Goal: Check status: Check status

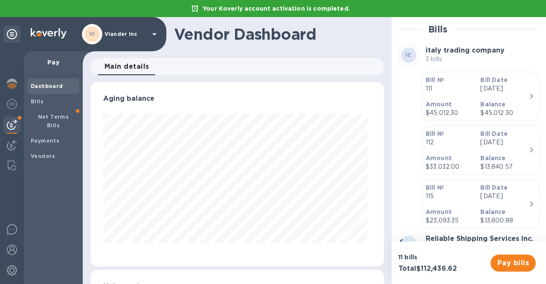
scroll to position [341, 0]
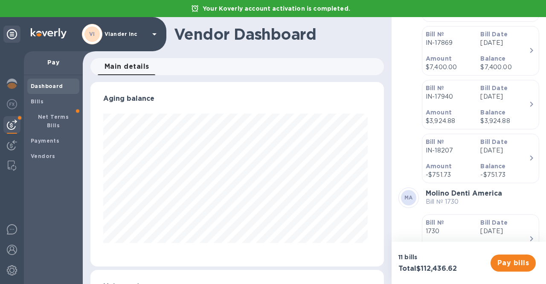
click at [128, 33] on p "Viander inc" at bounding box center [125, 34] width 43 height 6
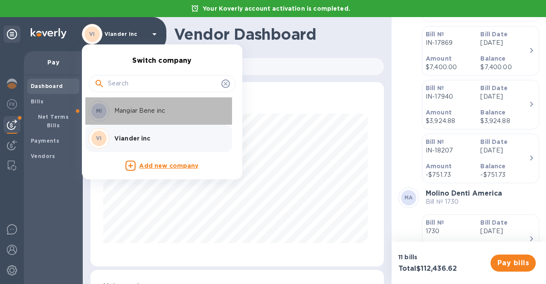
click at [125, 112] on p "Mangiar Bene inc" at bounding box center [167, 110] width 107 height 9
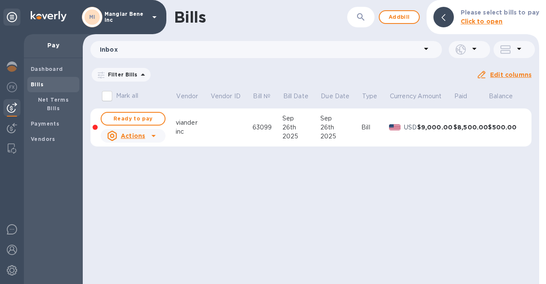
click at [125, 15] on p "Mangiar Bene inc" at bounding box center [125, 17] width 43 height 12
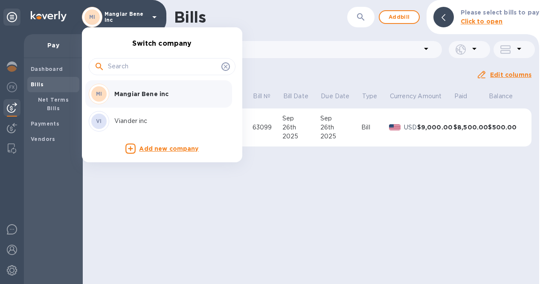
click at [13, 70] on div at bounding box center [273, 142] width 546 height 284
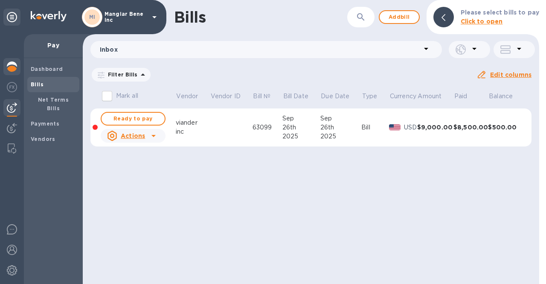
click at [10, 62] on img at bounding box center [12, 66] width 10 height 10
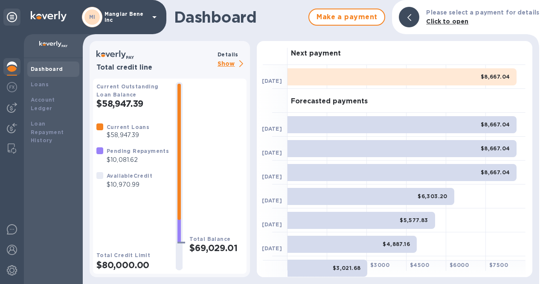
click at [223, 64] on p "Show" at bounding box center [232, 64] width 29 height 11
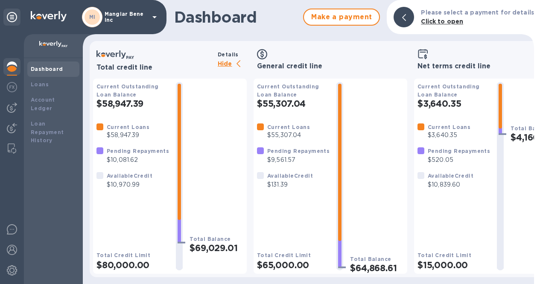
click at [133, 12] on p "Mangiar Bene inc" at bounding box center [125, 17] width 43 height 12
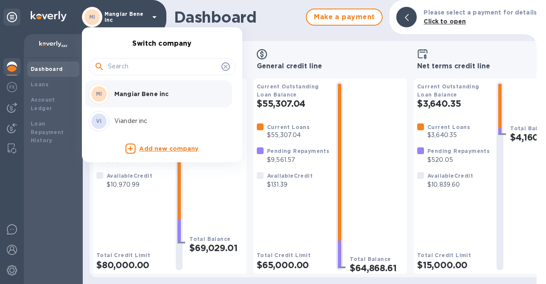
click at [131, 118] on p "Viander inc" at bounding box center [167, 120] width 107 height 9
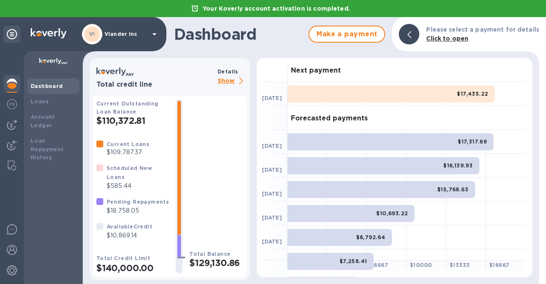
click at [223, 81] on p "Show" at bounding box center [232, 81] width 29 height 11
